Goal: Find specific page/section: Find specific page/section

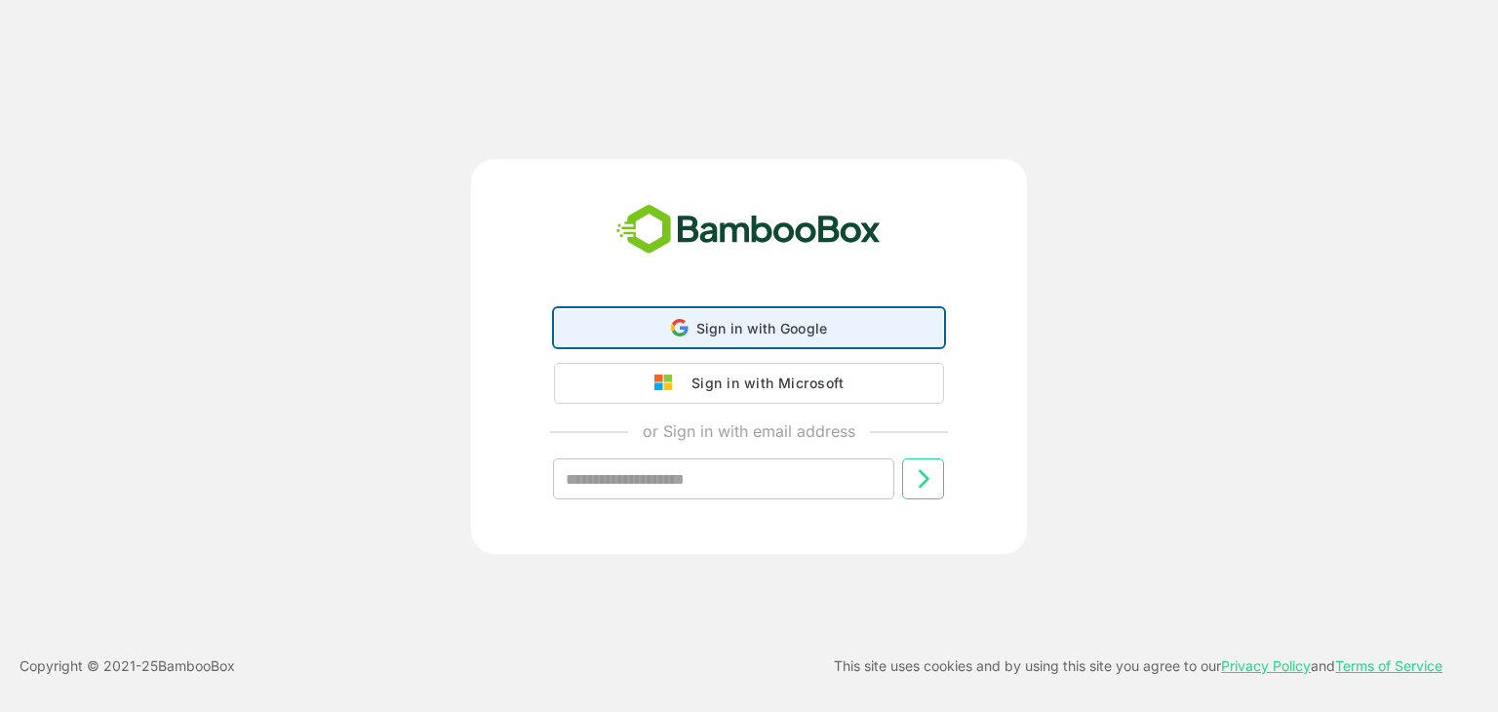
click at [706, 312] on div "Sign in with Google Sign in with Google. Opens in new tab" at bounding box center [749, 327] width 365 height 37
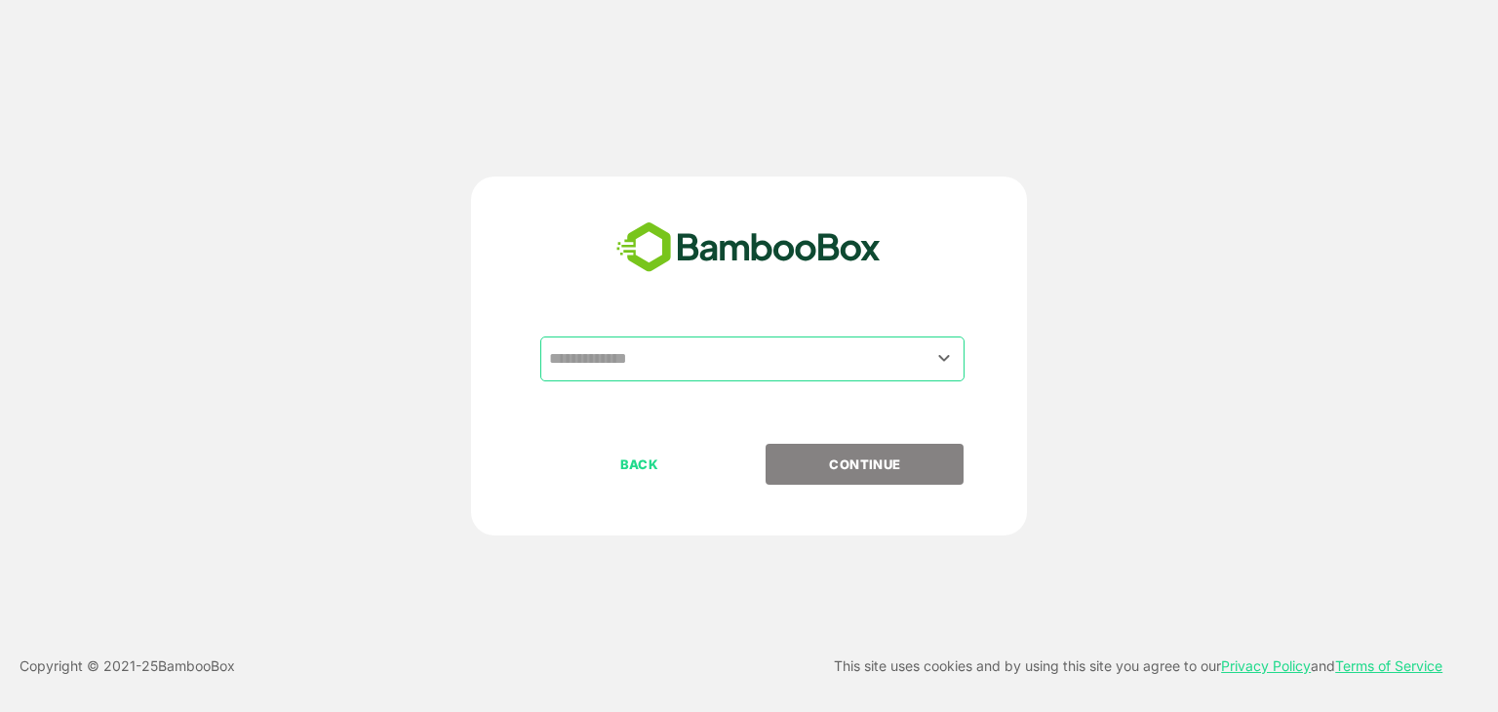
click at [776, 379] on div "​" at bounding box center [752, 358] width 424 height 45
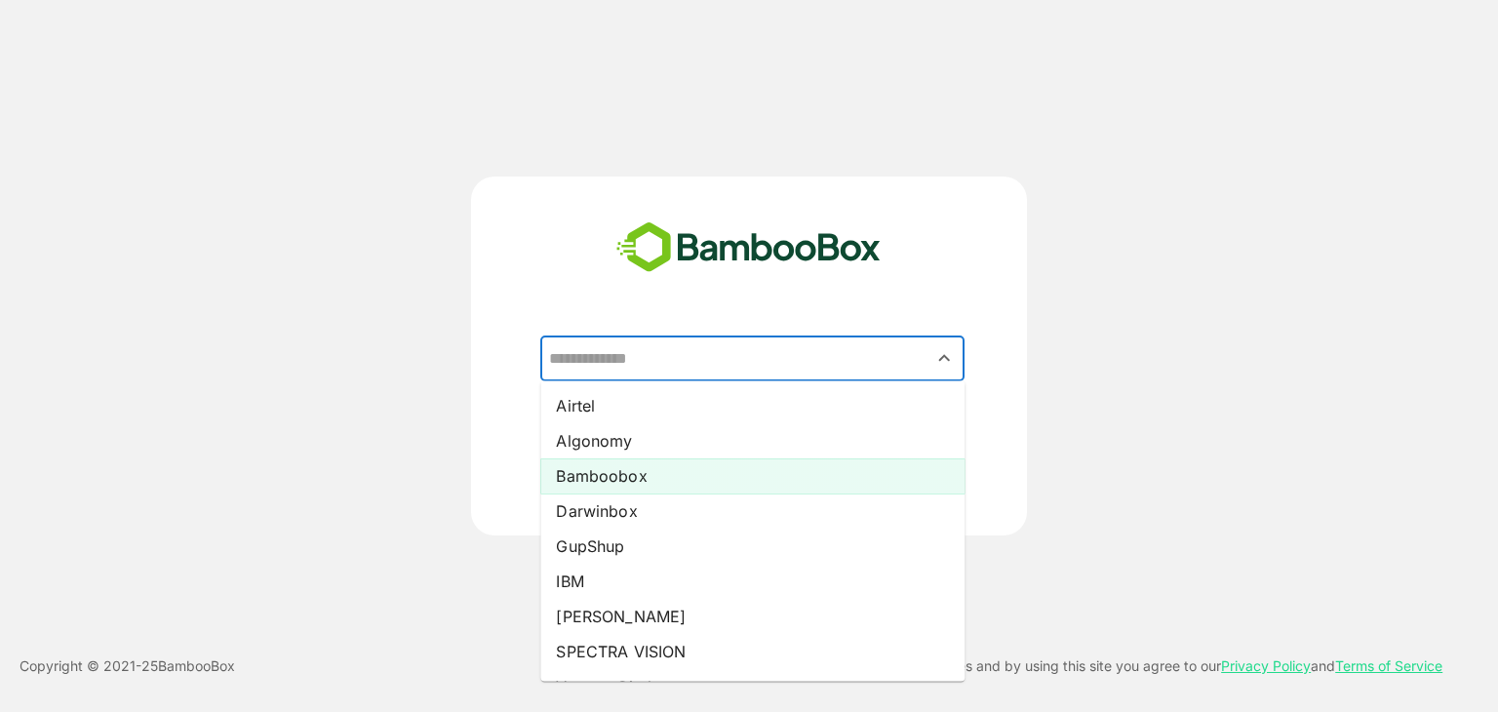
drag, startPoint x: 776, startPoint y: 379, endPoint x: 780, endPoint y: 457, distance: 78.1
click at [780, 457] on ul "Airtel Algonomy Bamboobox Darwinbox GupShup IBM [PERSON_NAME] SPECTRA VISION Va…" at bounding box center [752, 530] width 424 height 300
click at [780, 458] on li "Bamboobox" at bounding box center [752, 475] width 424 height 35
type input "*********"
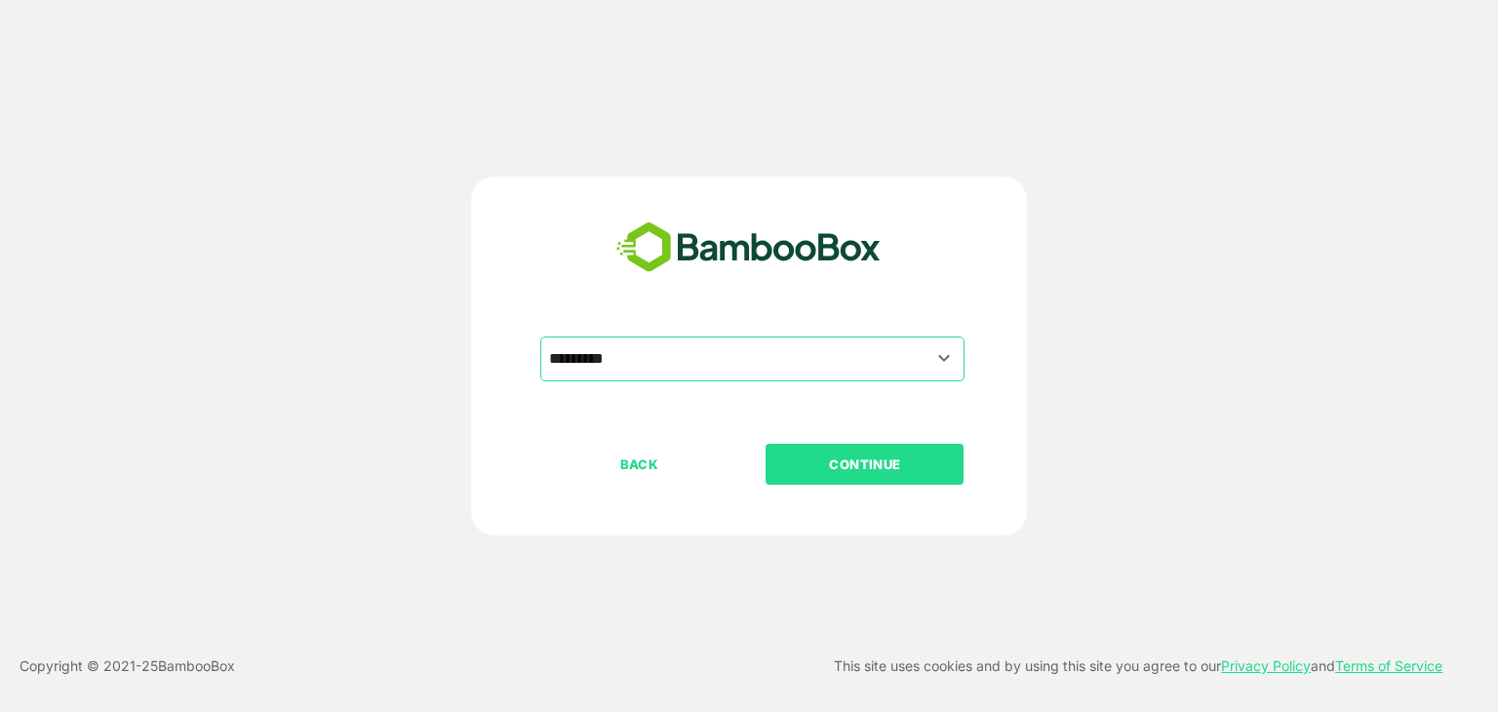
click at [835, 466] on p "CONTINUE" at bounding box center [864, 463] width 195 height 21
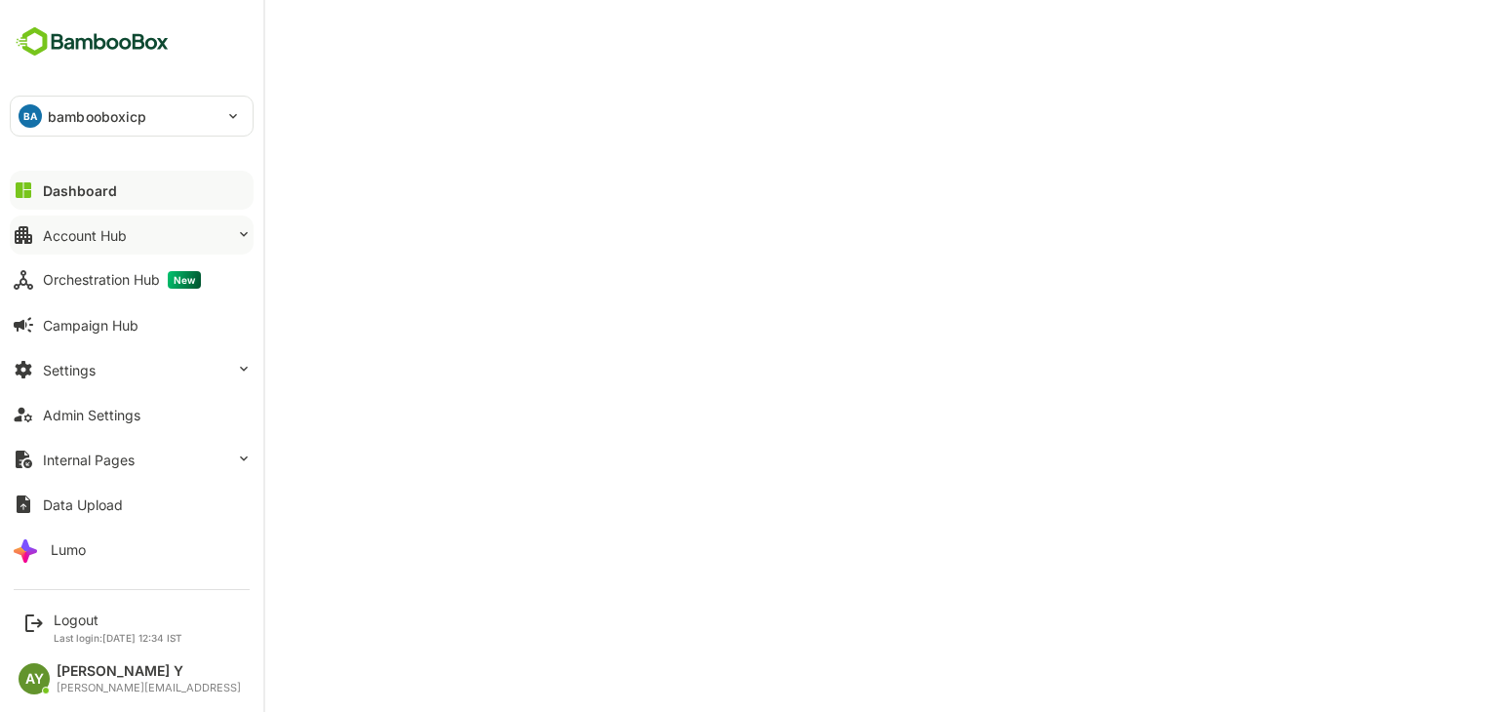
click at [143, 225] on button "Account Hub" at bounding box center [132, 234] width 244 height 39
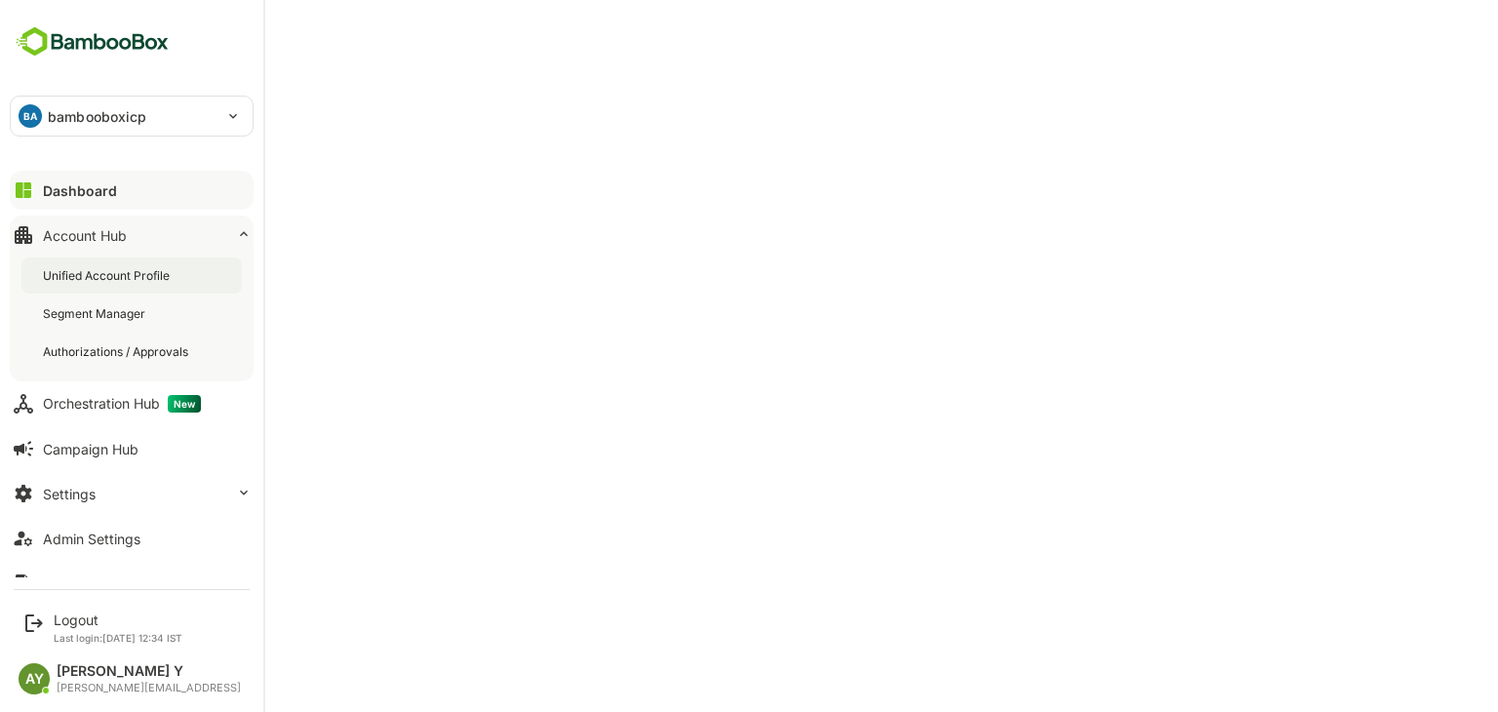
click at [152, 293] on div "Unified Account Profile" at bounding box center [131, 275] width 220 height 36
